Goal: Task Accomplishment & Management: Use online tool/utility

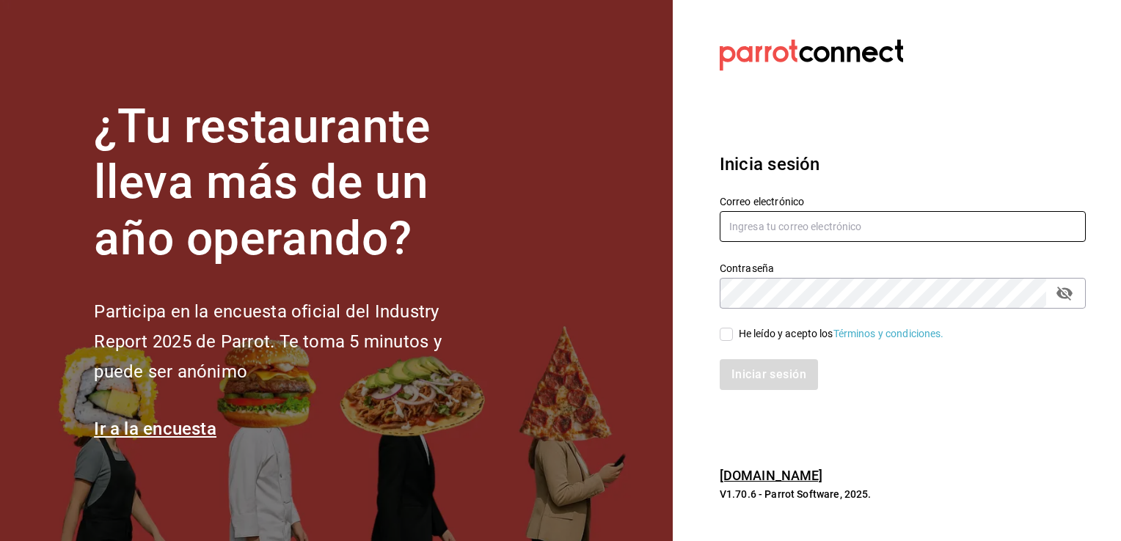
type input "[EMAIL_ADDRESS][DOMAIN_NAME]"
click at [741, 330] on div "He leído y acepto los Términos y condiciones." at bounding box center [840, 333] width 205 height 15
click at [733, 330] on input "He leído y acepto los Términos y condiciones." at bounding box center [725, 334] width 13 height 13
checkbox input "true"
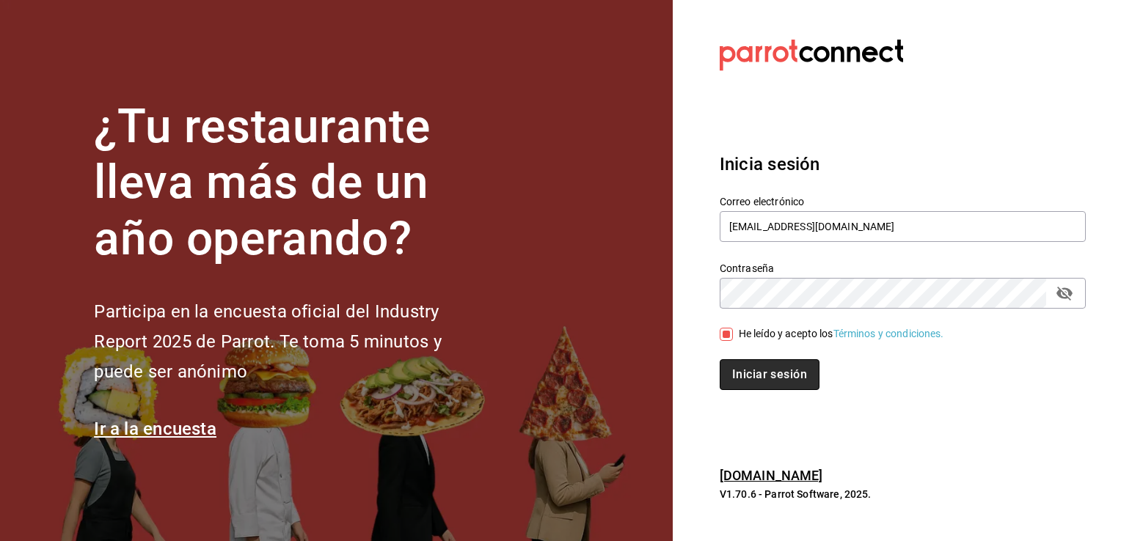
click at [748, 371] on button "Iniciar sesión" at bounding box center [769, 374] width 100 height 31
